Goal: Use online tool/utility: Utilize a website feature to perform a specific function

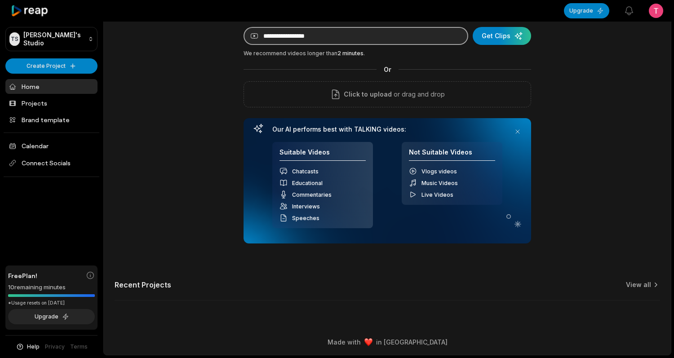
click at [409, 37] on input at bounding box center [355, 36] width 225 height 18
click at [398, 35] on input at bounding box center [355, 36] width 225 height 18
click at [361, 33] on input at bounding box center [355, 36] width 225 height 18
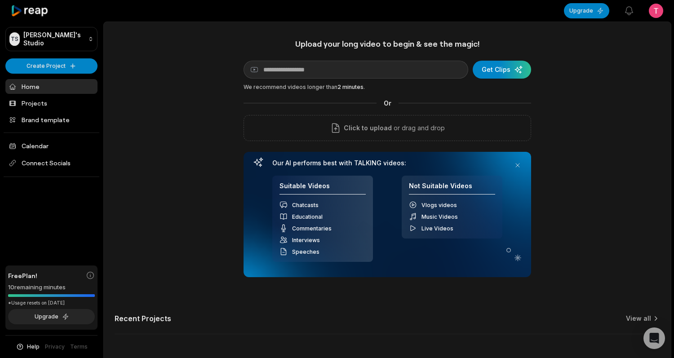
click at [499, 80] on div "Upload your long video to begin & see the magic! YouTube link Get Clips We reco…" at bounding box center [387, 158] width 288 height 239
click at [496, 74] on div "submit" at bounding box center [502, 70] width 58 height 18
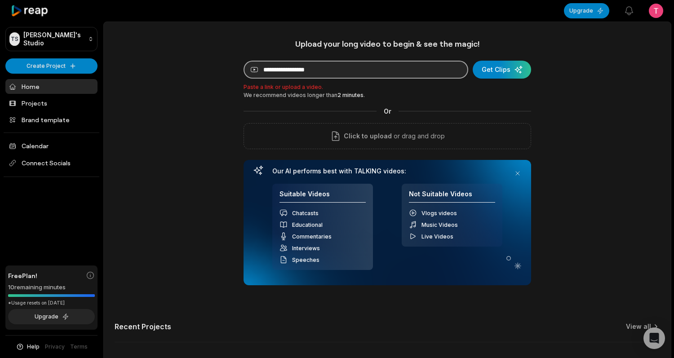
click at [399, 70] on input at bounding box center [355, 70] width 225 height 18
click at [301, 77] on input at bounding box center [355, 70] width 225 height 18
click at [288, 90] on p "Paste a link or upload a video." at bounding box center [387, 87] width 288 height 8
click at [312, 69] on input at bounding box center [355, 70] width 225 height 18
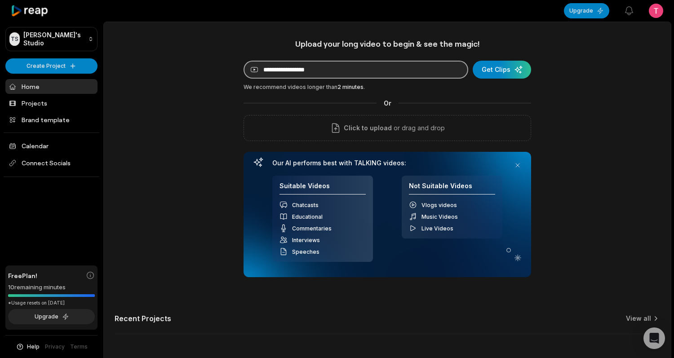
click at [306, 68] on input at bounding box center [355, 70] width 225 height 18
click at [258, 72] on input at bounding box center [355, 70] width 225 height 18
click at [276, 71] on input at bounding box center [355, 70] width 225 height 18
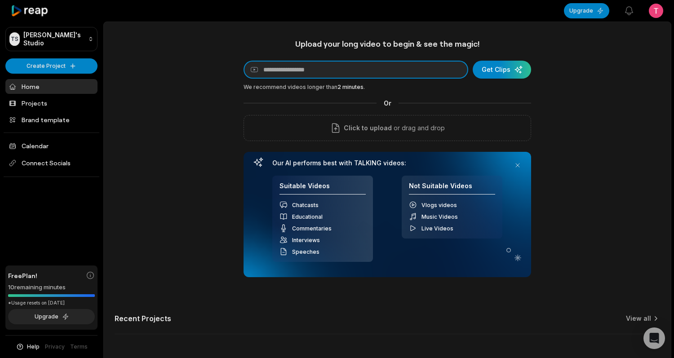
paste input "**********"
type input "**********"
click at [473, 61] on button "Get Clips" at bounding box center [502, 70] width 58 height 18
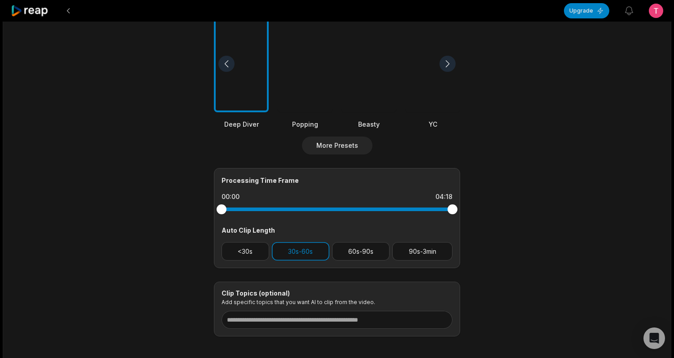
scroll to position [256, 0]
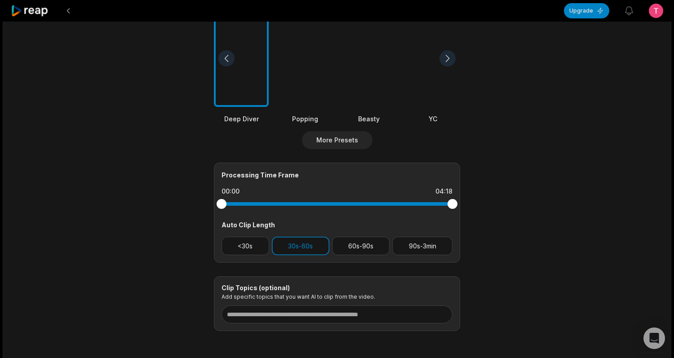
click at [500, 146] on main "04:18 GPT-5 is here... Can it win back programmers? Get Clips Select Video Genr…" at bounding box center [336, 56] width 435 height 550
